Goal: Task Accomplishment & Management: Manage account settings

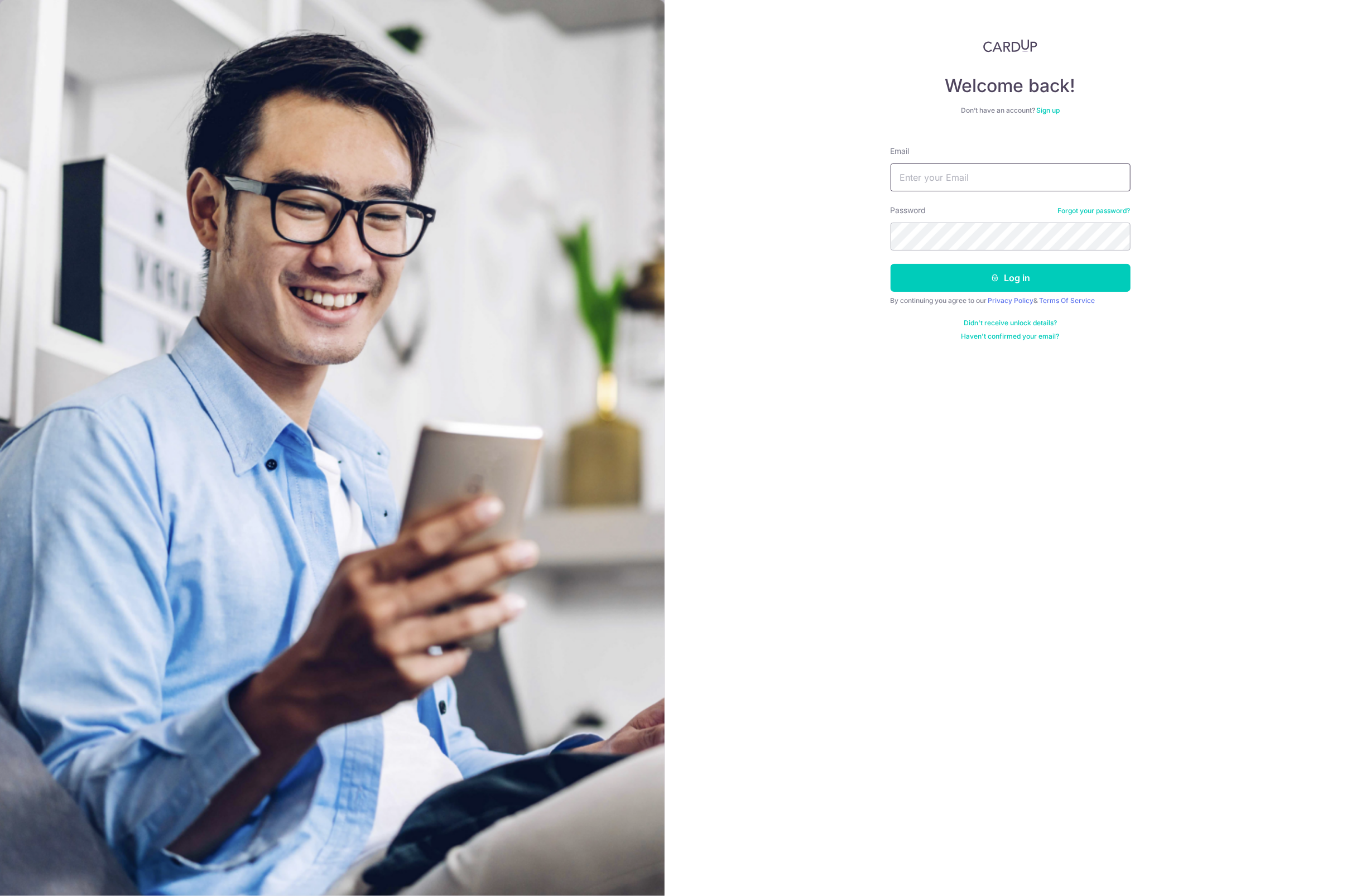
click at [935, 178] on input "Email" at bounding box center [1011, 178] width 240 height 28
type input "[EMAIL_ADDRESS][PERSON_NAME][DOMAIN_NAME]"
click at [891, 264] on button "Log in" at bounding box center [1011, 278] width 240 height 28
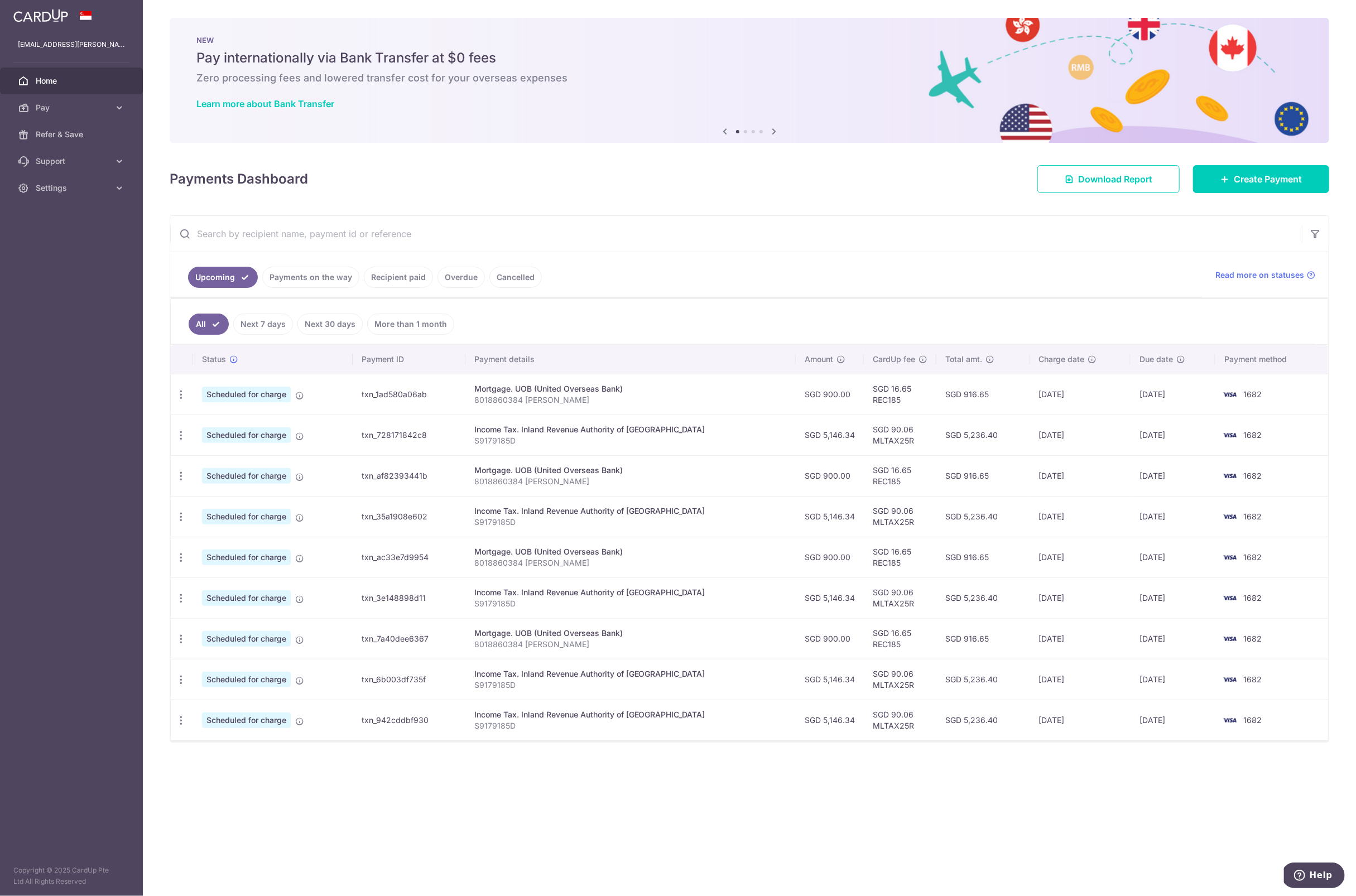
click at [274, 319] on link "Next 7 days" at bounding box center [263, 324] width 59 height 21
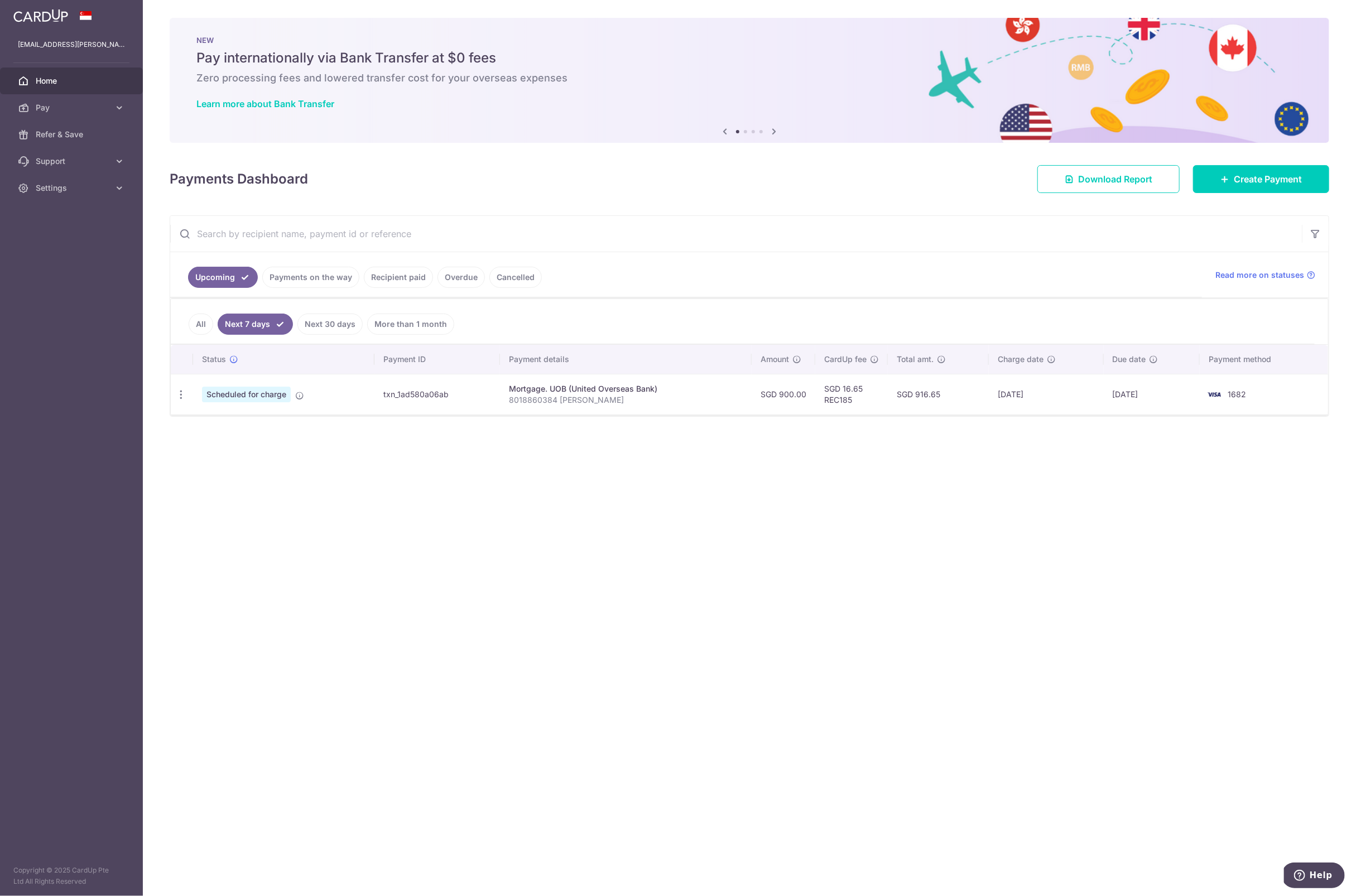
click at [340, 321] on link "Next 30 days" at bounding box center [330, 324] width 65 height 21
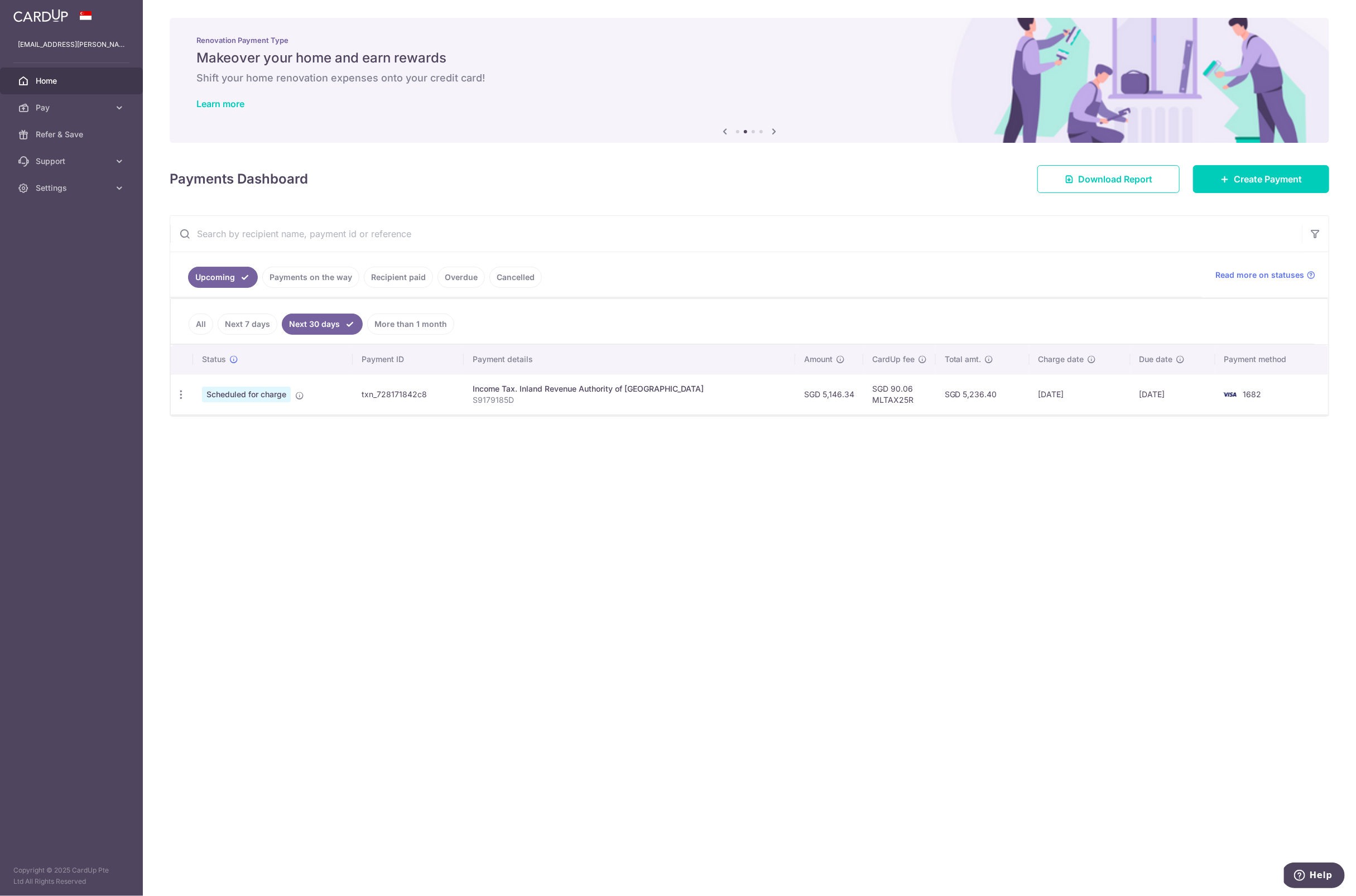
click at [430, 320] on link "More than 1 month" at bounding box center [410, 324] width 87 height 21
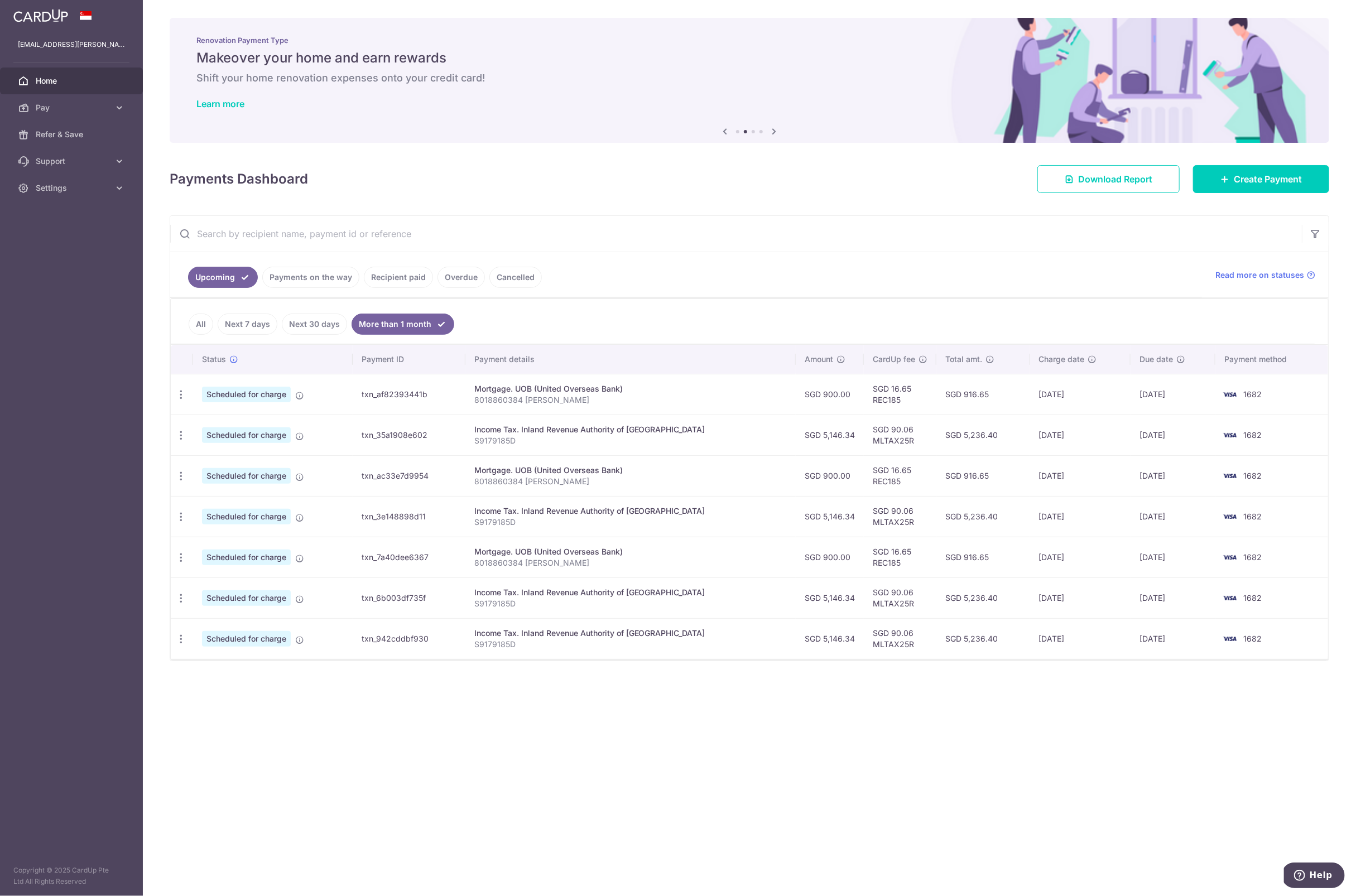
click at [252, 324] on link "Next 7 days" at bounding box center [247, 324] width 59 height 21
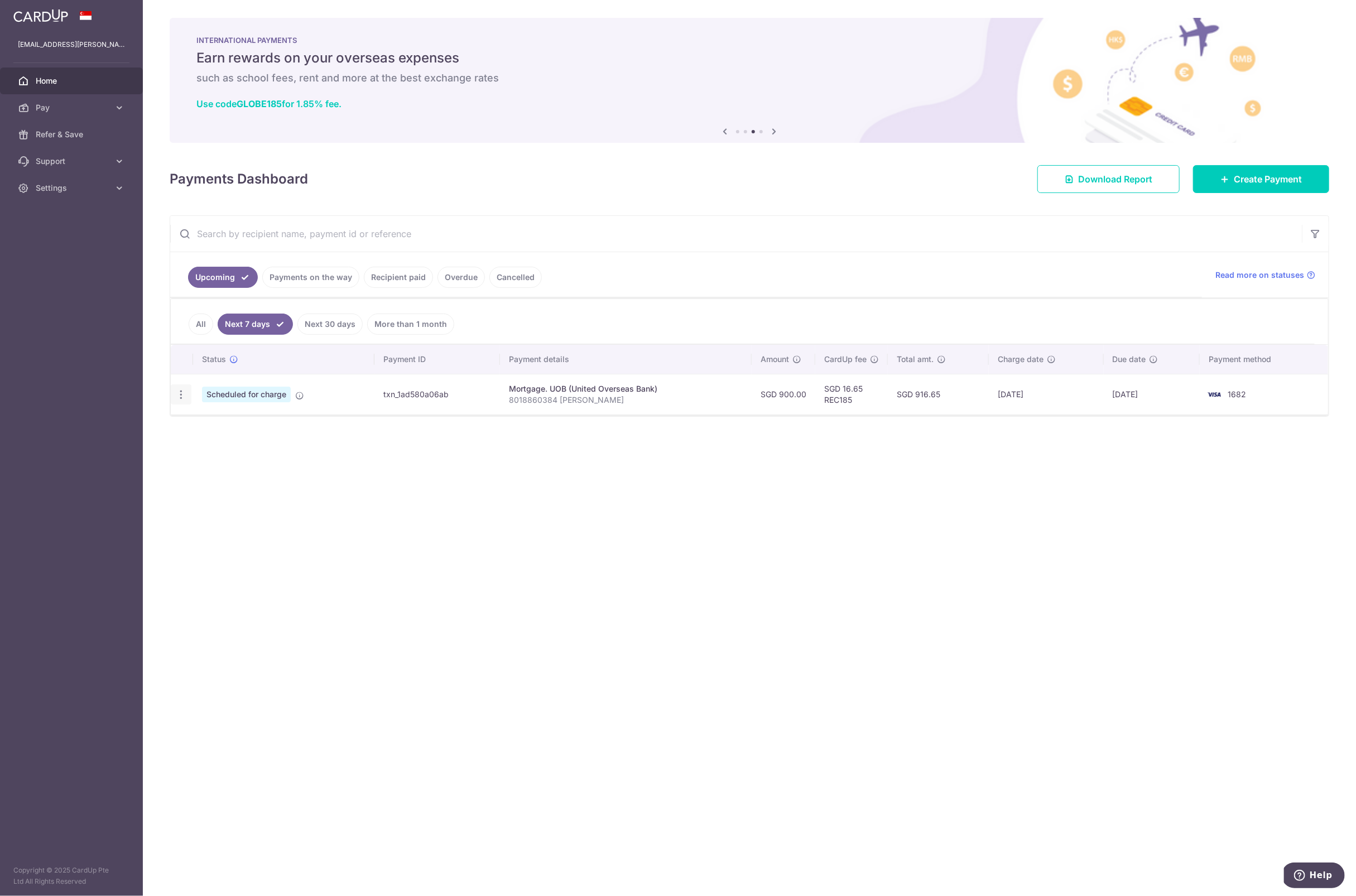
click at [182, 391] on icon "button" at bounding box center [181, 394] width 12 height 12
click at [194, 422] on link "Update payment" at bounding box center [229, 425] width 116 height 27
radio input "true"
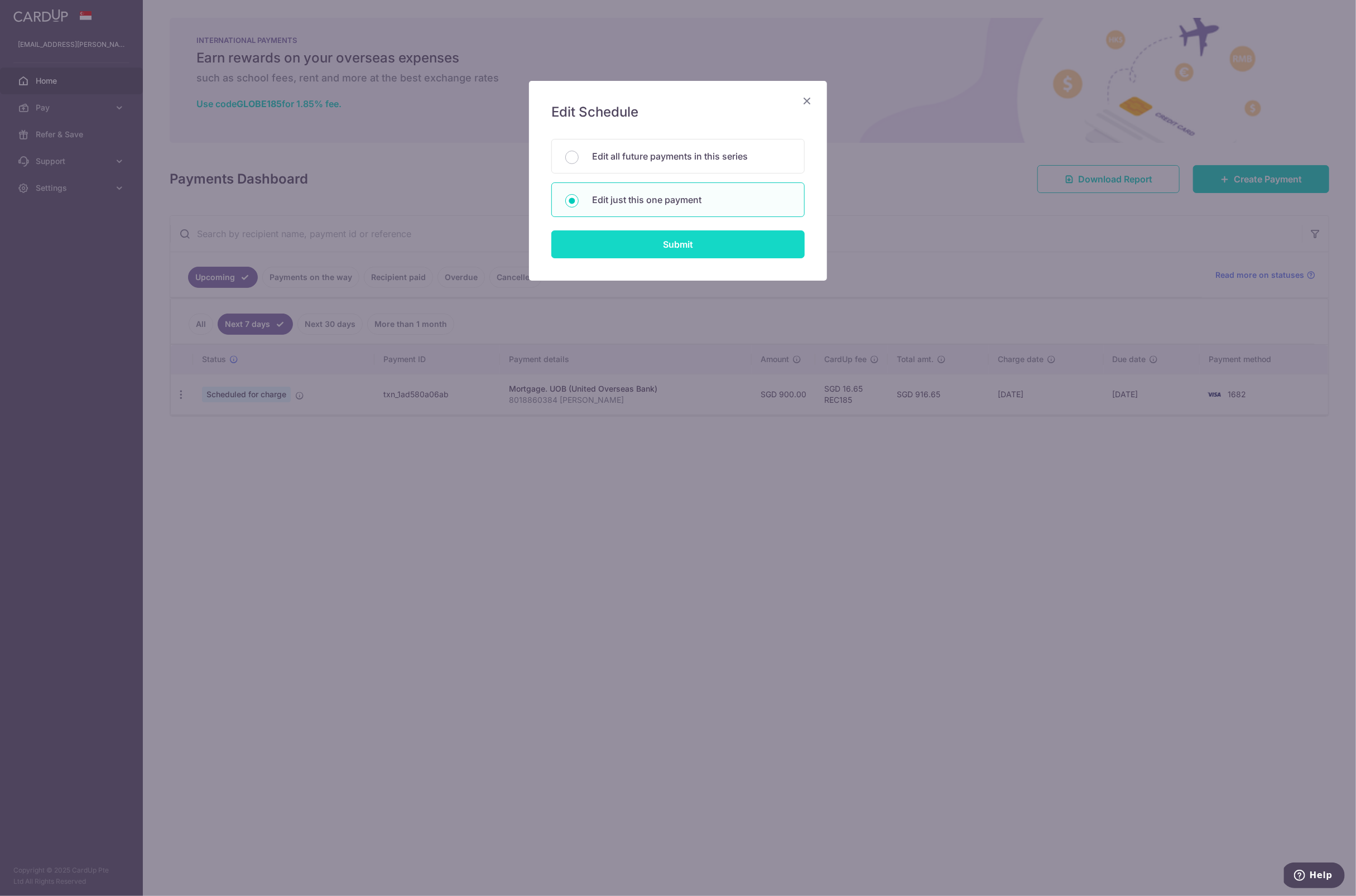
click at [639, 240] on input "Submit" at bounding box center [678, 244] width 253 height 28
radio input "true"
type input "900.00"
type input "12/10/2025"
type input "8018860384 Stella Widyasari"
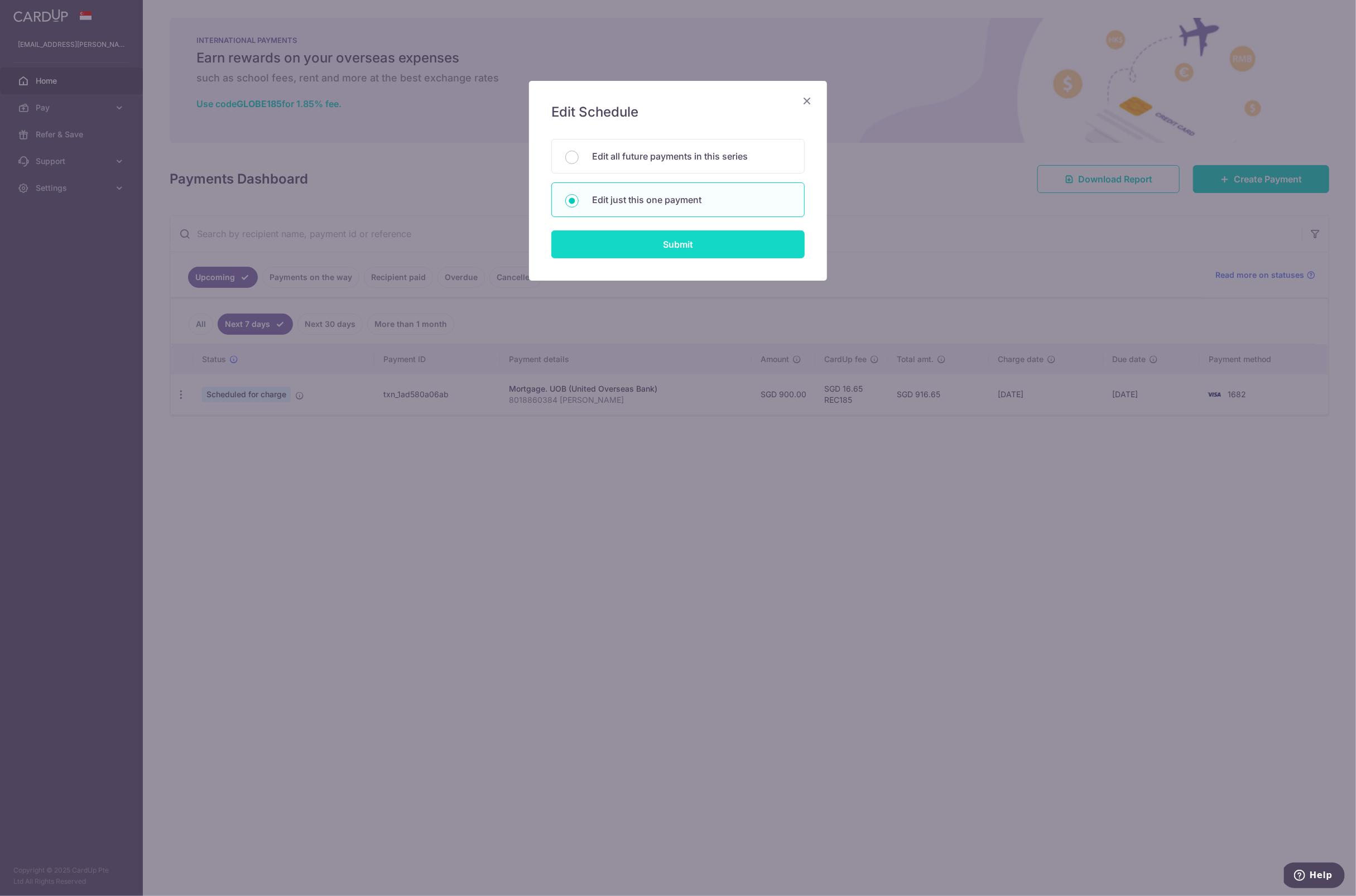
type input "REC185"
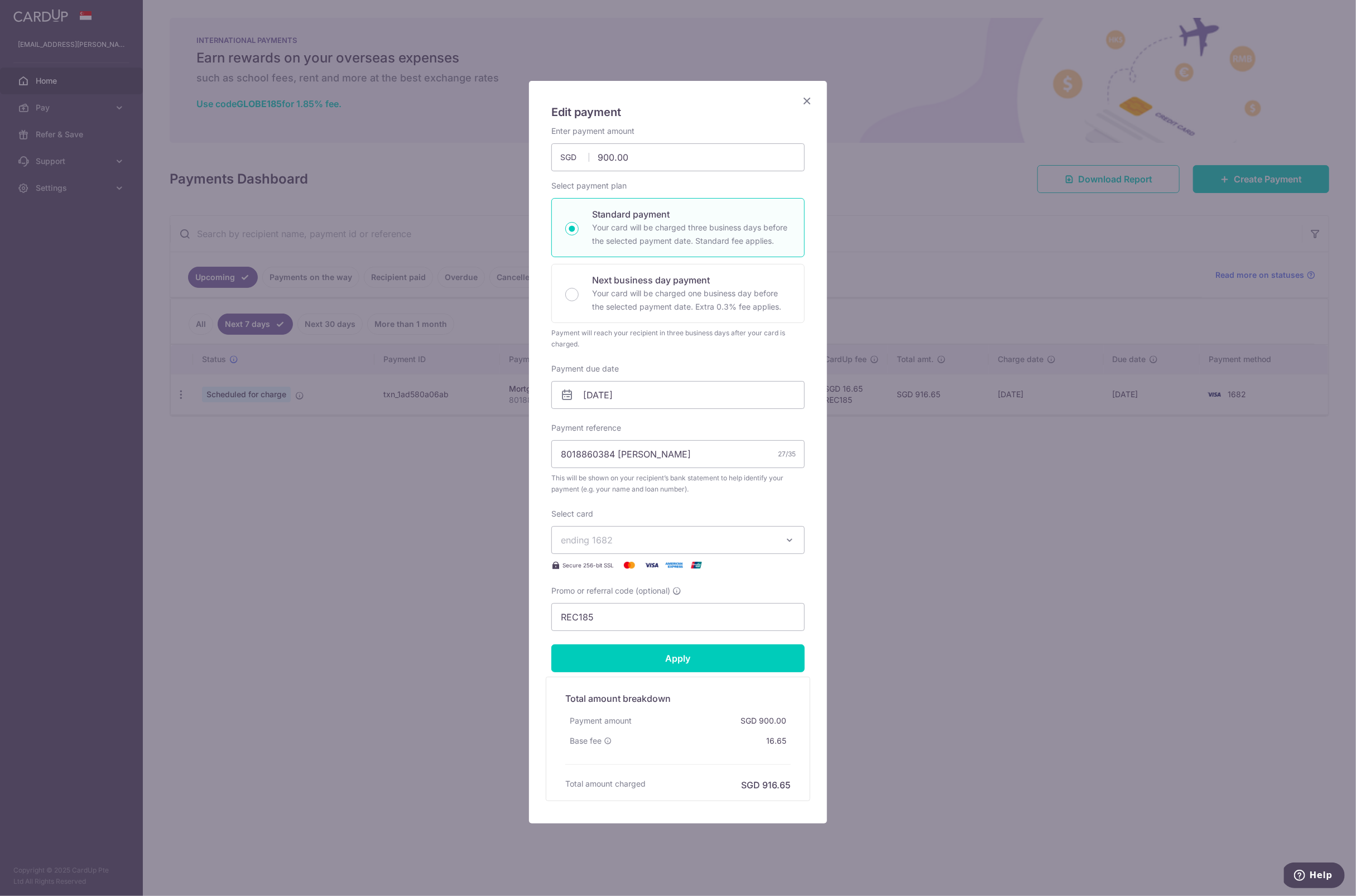
click at [699, 547] on button "ending 1682" at bounding box center [678, 540] width 253 height 28
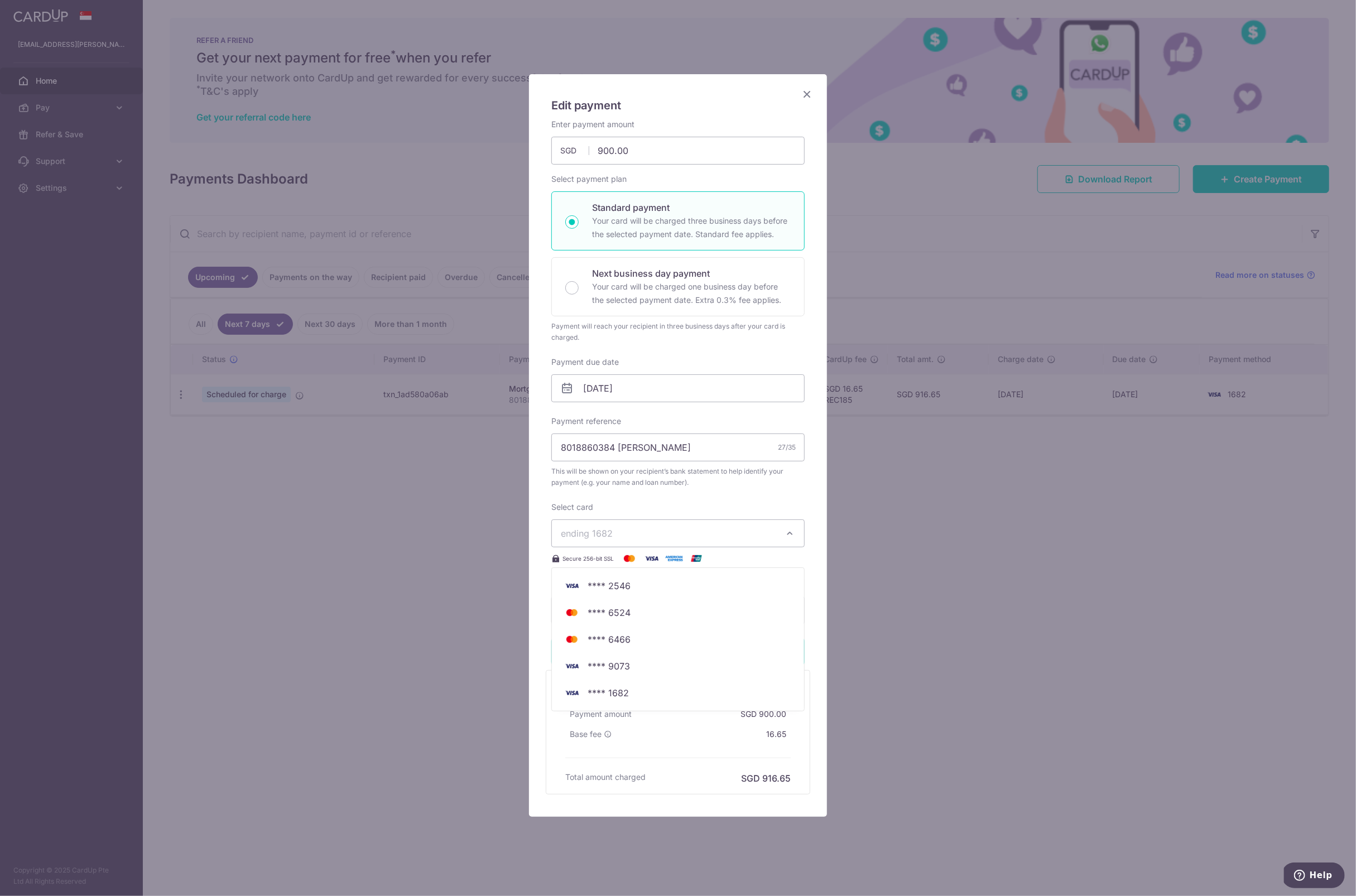
click at [801, 95] on icon "Close" at bounding box center [807, 94] width 13 height 14
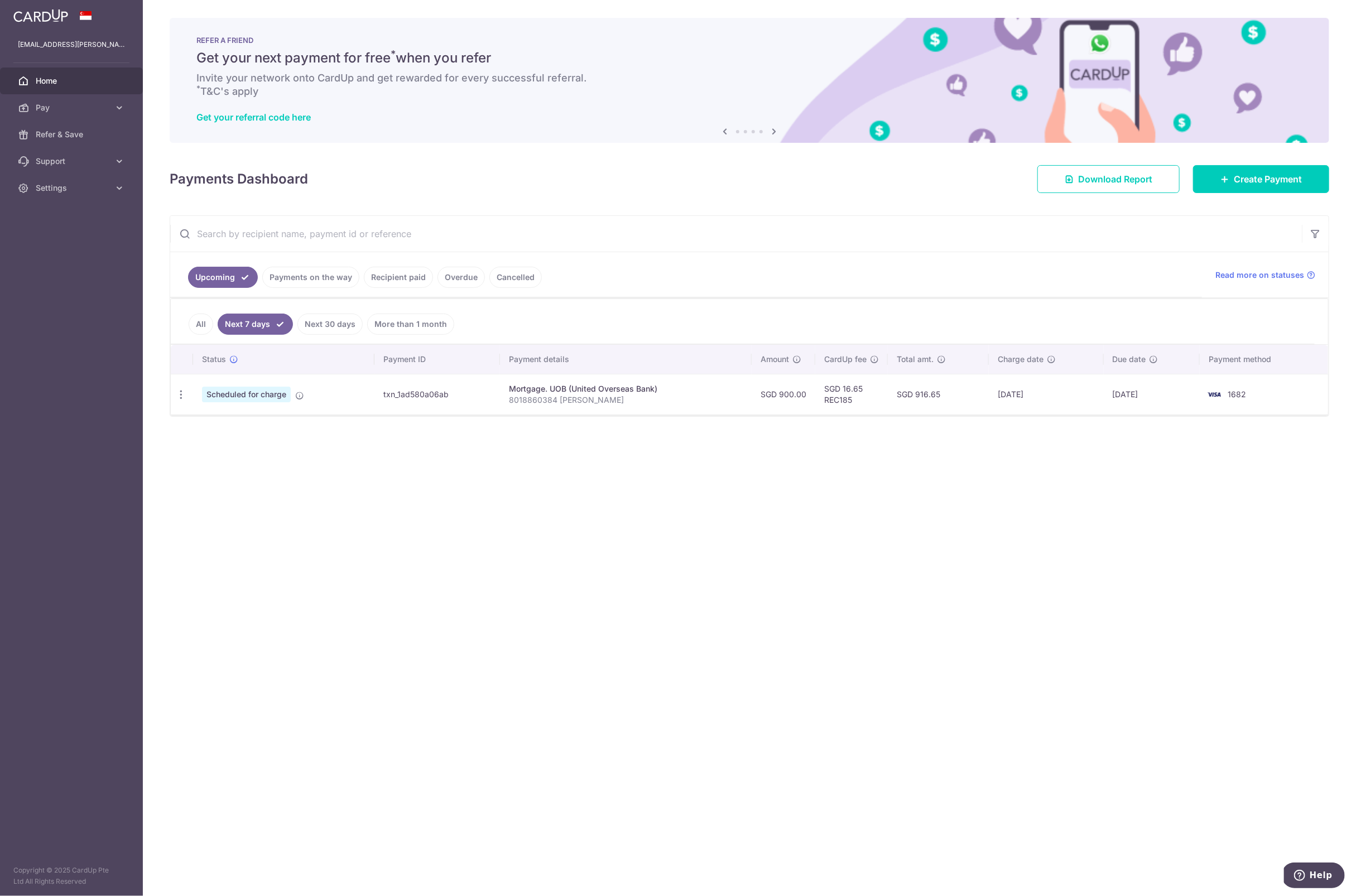
click at [341, 320] on link "Next 30 days" at bounding box center [330, 324] width 65 height 21
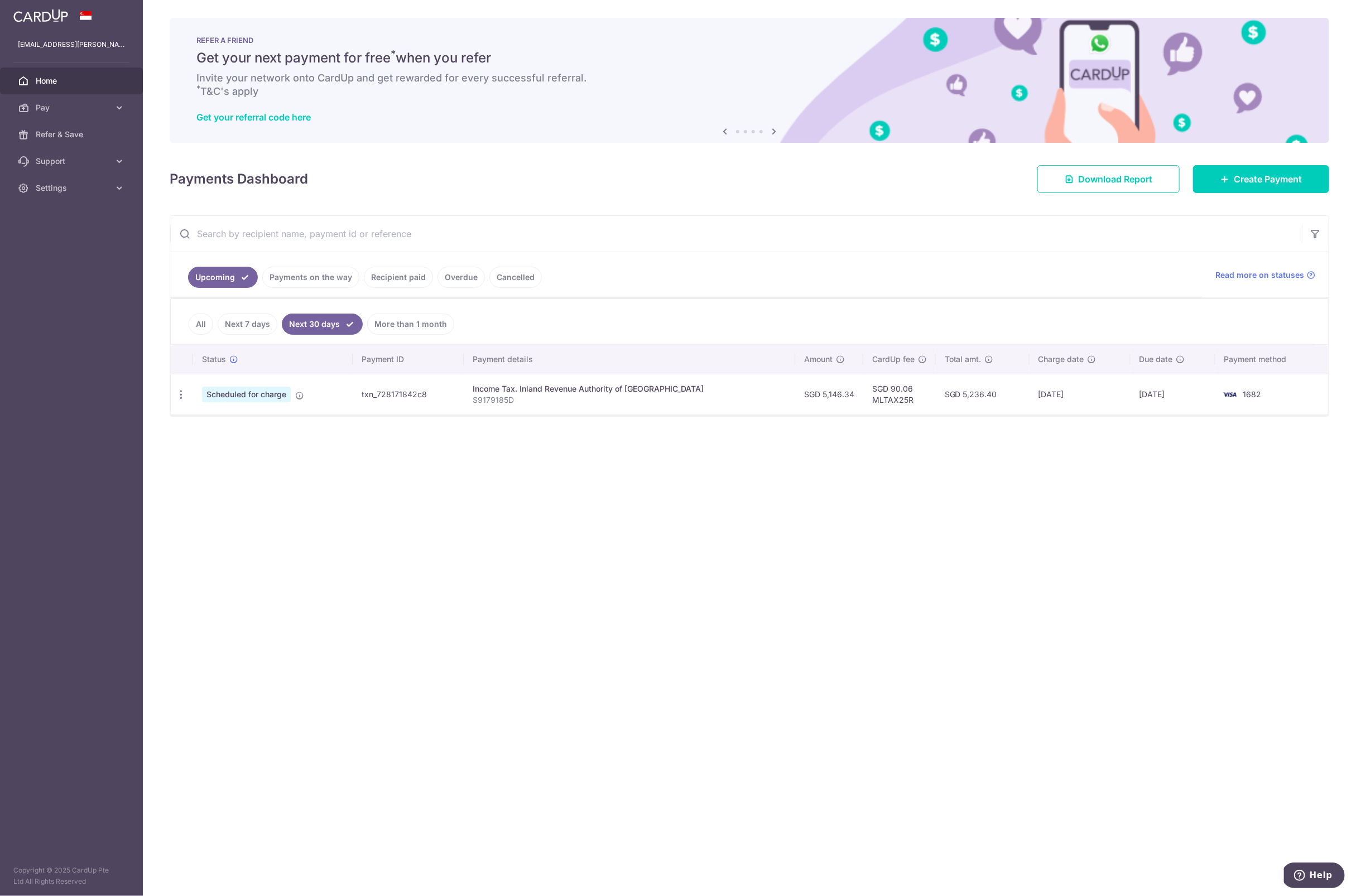
click at [205, 318] on link "All" at bounding box center [201, 324] width 25 height 21
